Goal: Navigation & Orientation: Find specific page/section

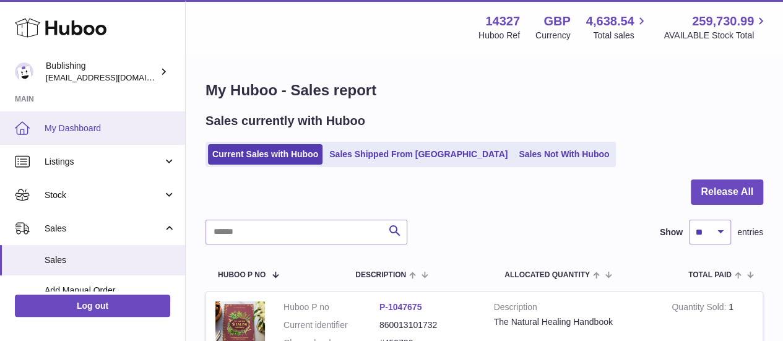
click at [103, 131] on span "My Dashboard" at bounding box center [110, 129] width 131 height 12
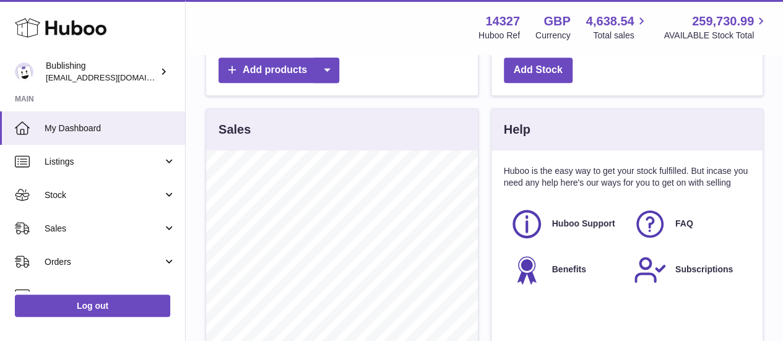
scroll to position [469, 0]
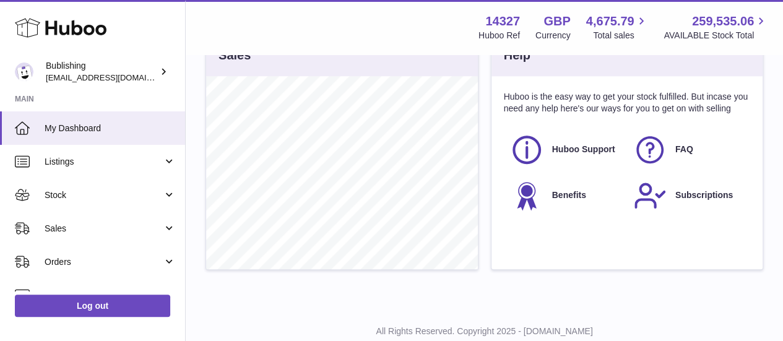
scroll to position [193, 271]
